Goal: Obtain resource: Obtain resource

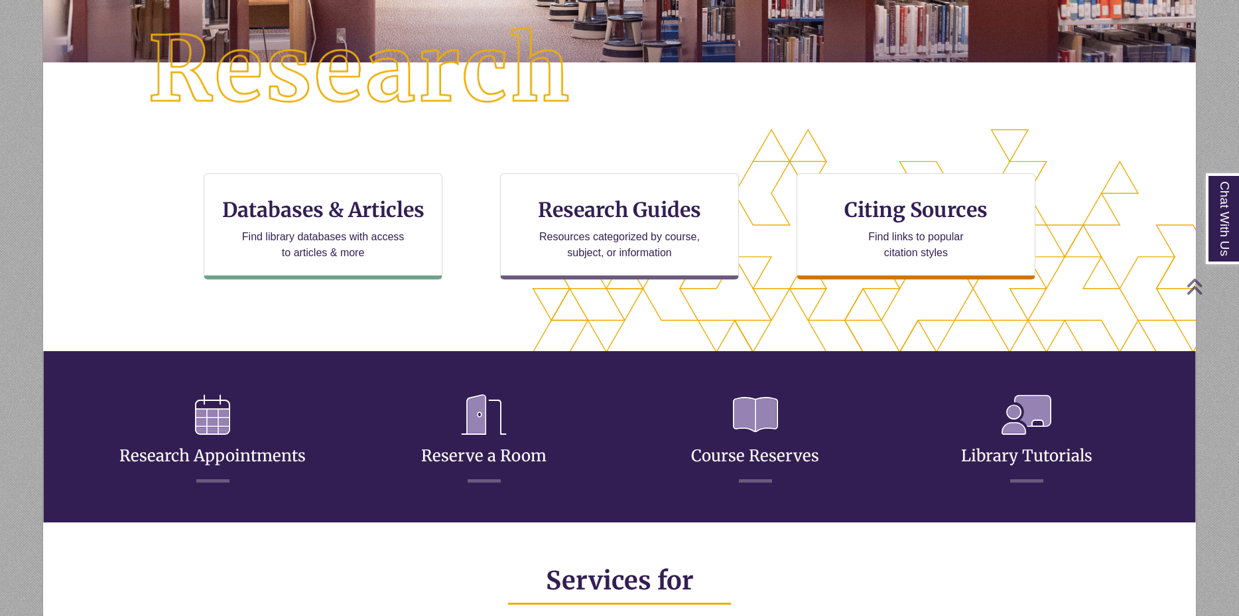
scroll to position [332, 0]
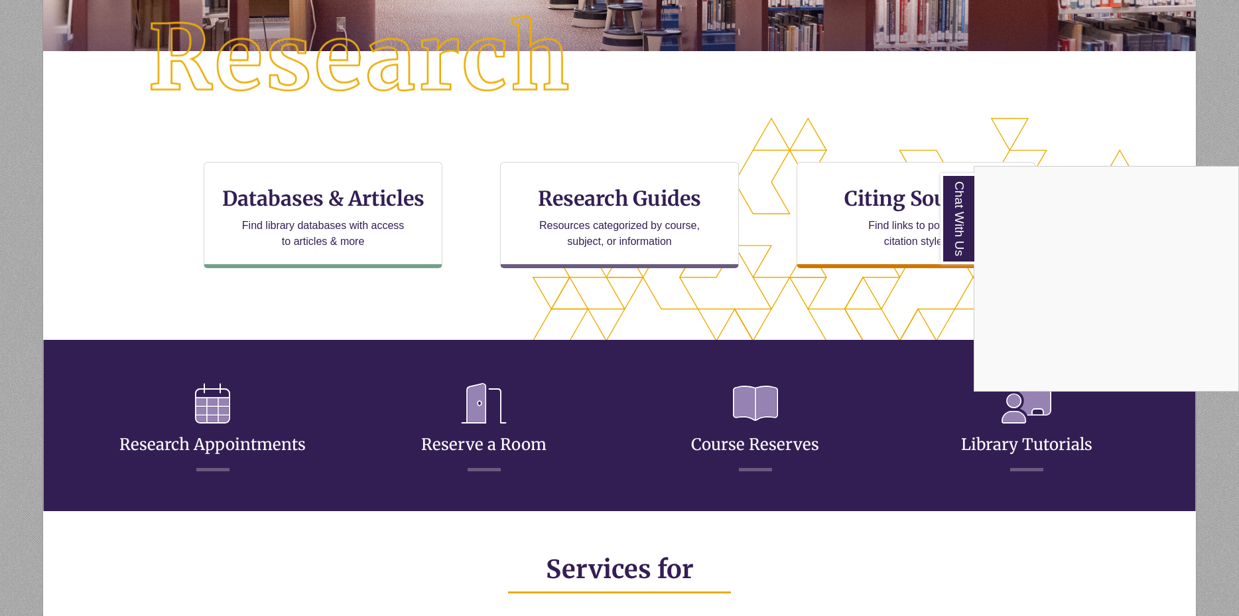
click at [777, 445] on div "Chat With Us" at bounding box center [619, 308] width 1239 height 616
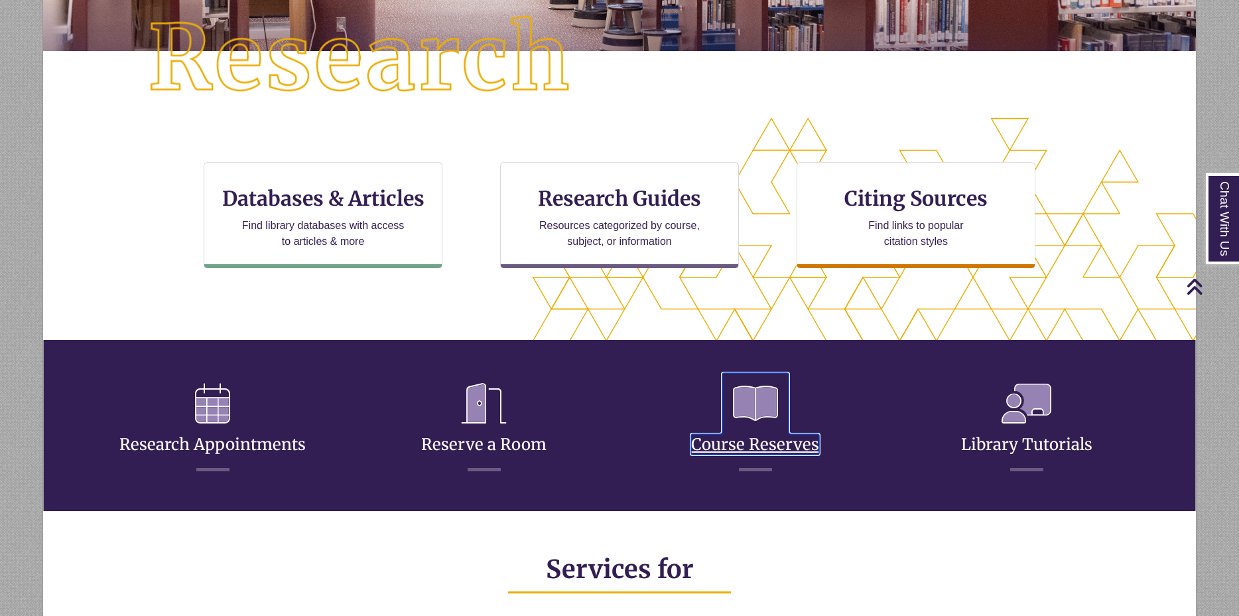
click at [748, 446] on link "Course Reserves" at bounding box center [755, 428] width 128 height 52
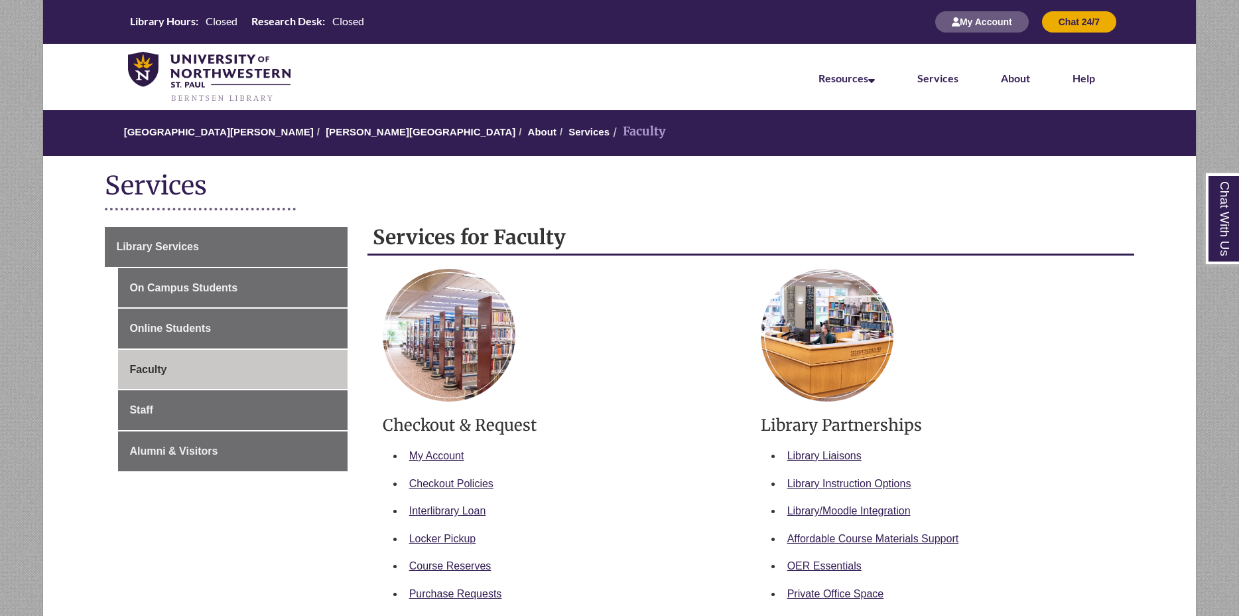
scroll to position [66, 0]
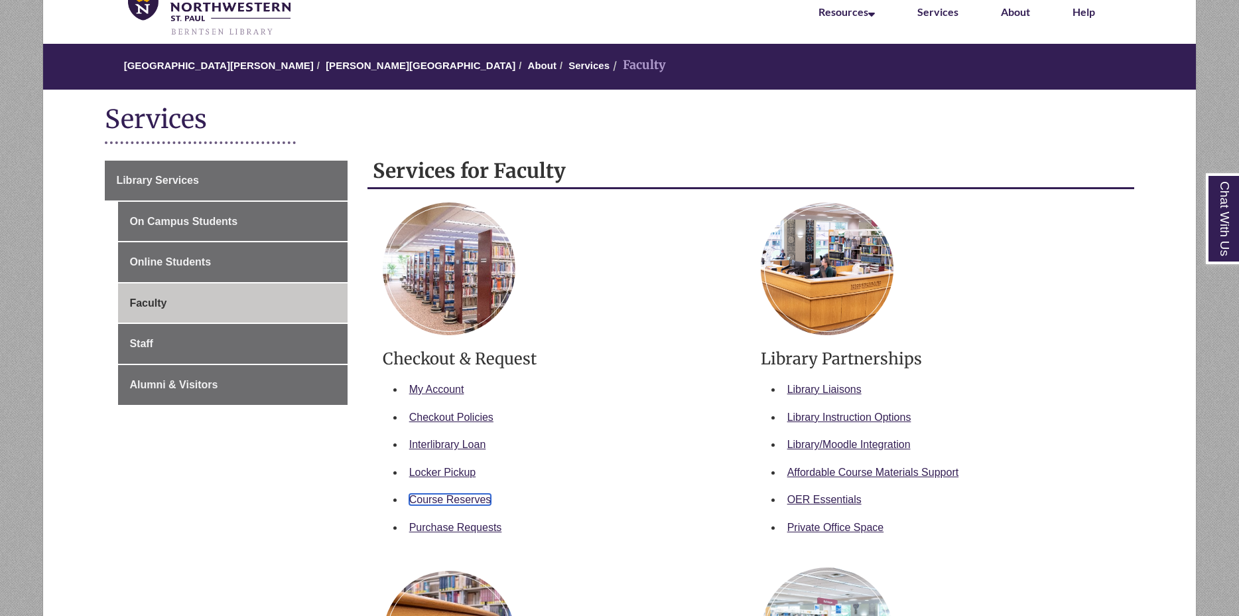
click at [478, 498] on link "Course Reserves" at bounding box center [450, 499] width 82 height 11
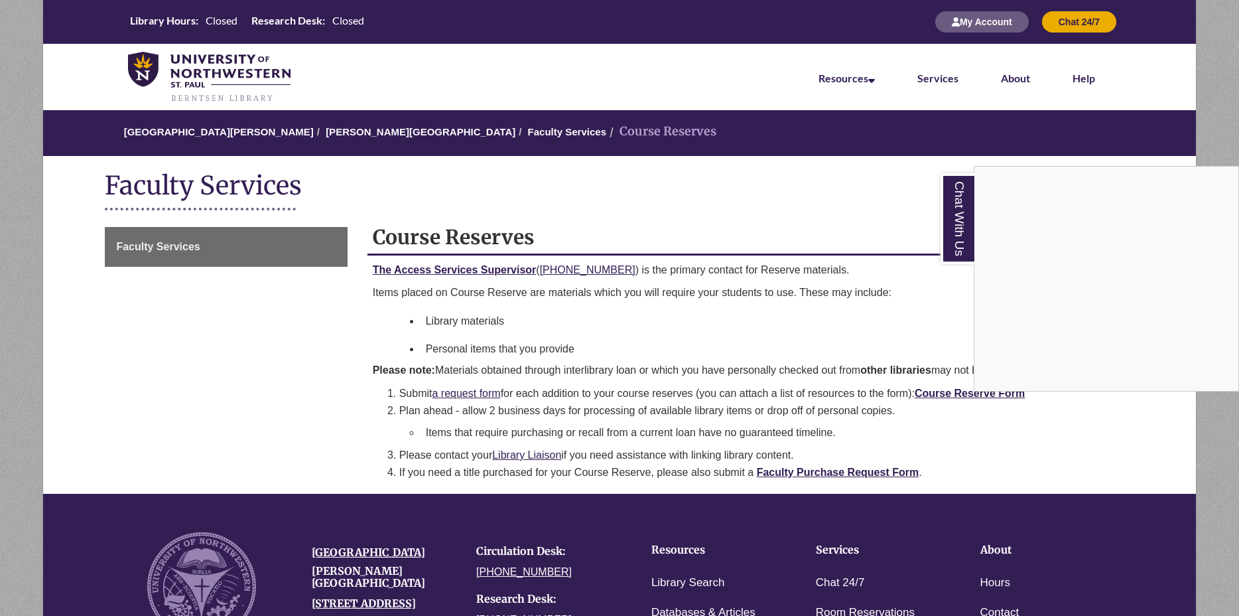
click at [942, 394] on div "Chat With Us" at bounding box center [619, 308] width 1239 height 616
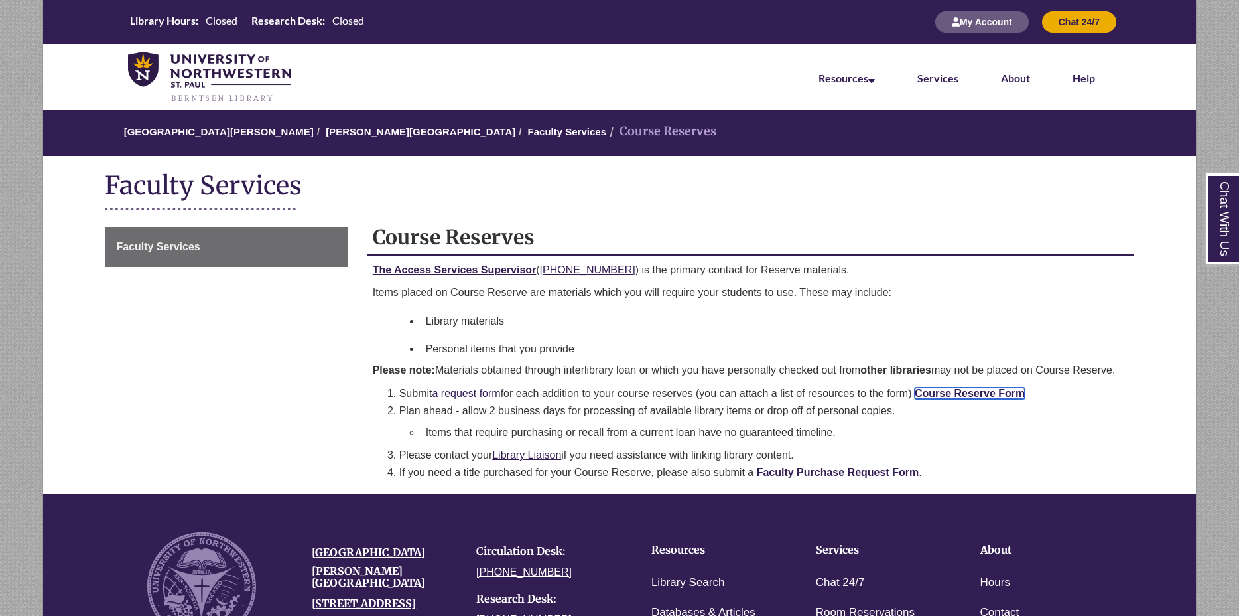
click at [953, 393] on link "Course Reserve Form" at bounding box center [970, 392] width 110 height 11
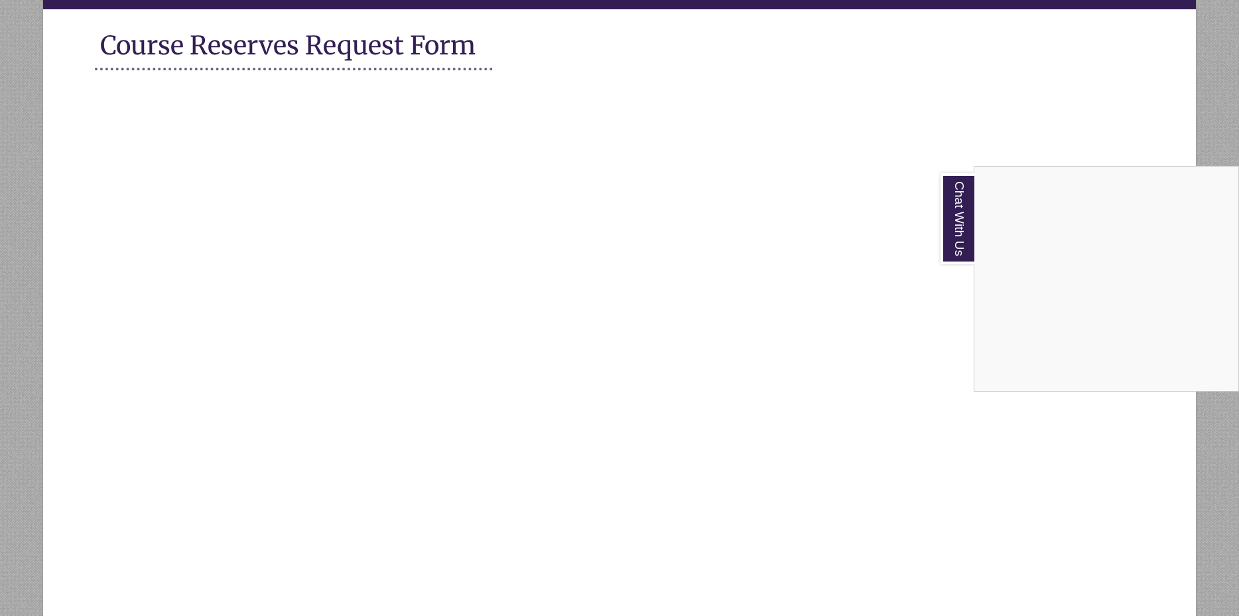
scroll to position [265, 0]
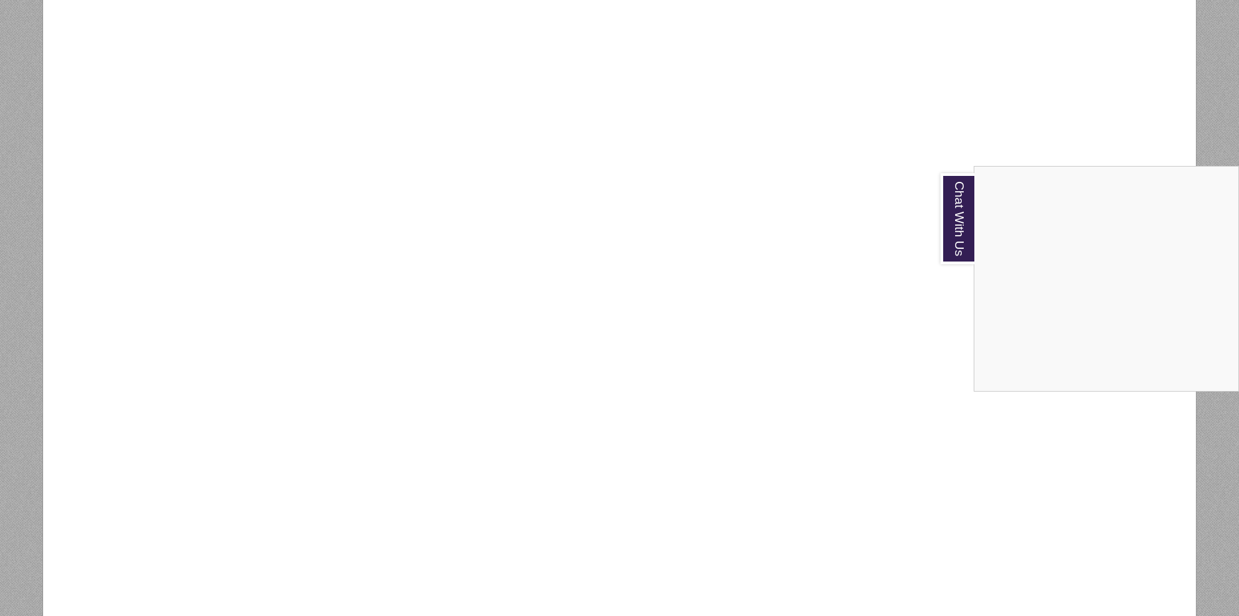
click at [370, 334] on div "Chat With Us" at bounding box center [619, 308] width 1239 height 616
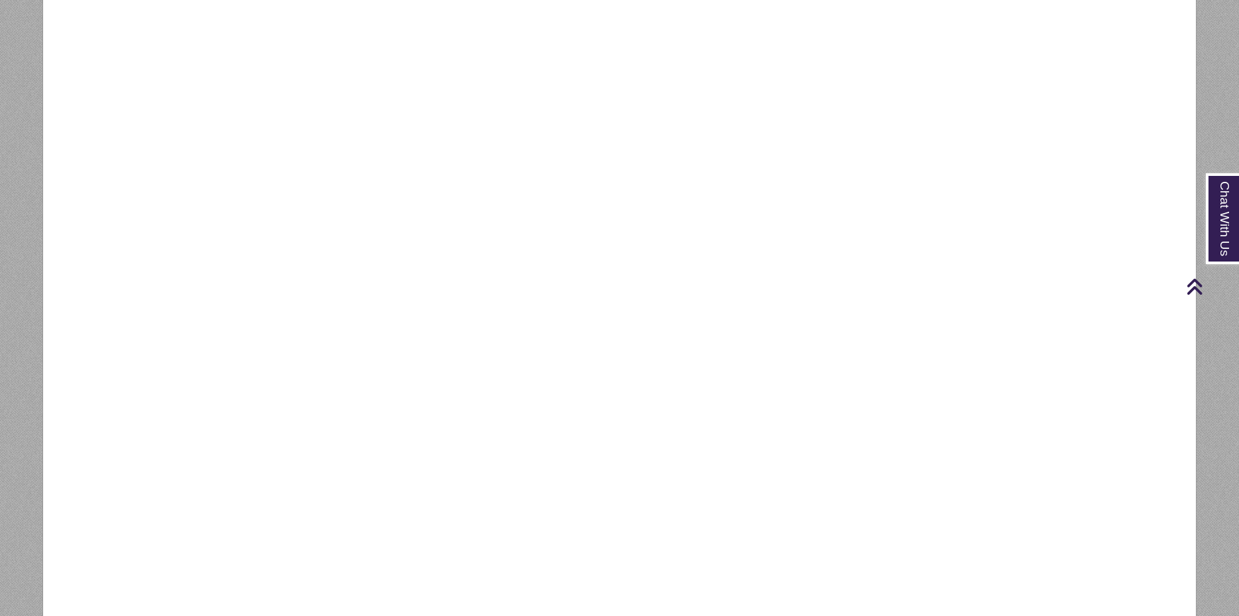
scroll to position [177, 0]
